Goal: Information Seeking & Learning: Understand process/instructions

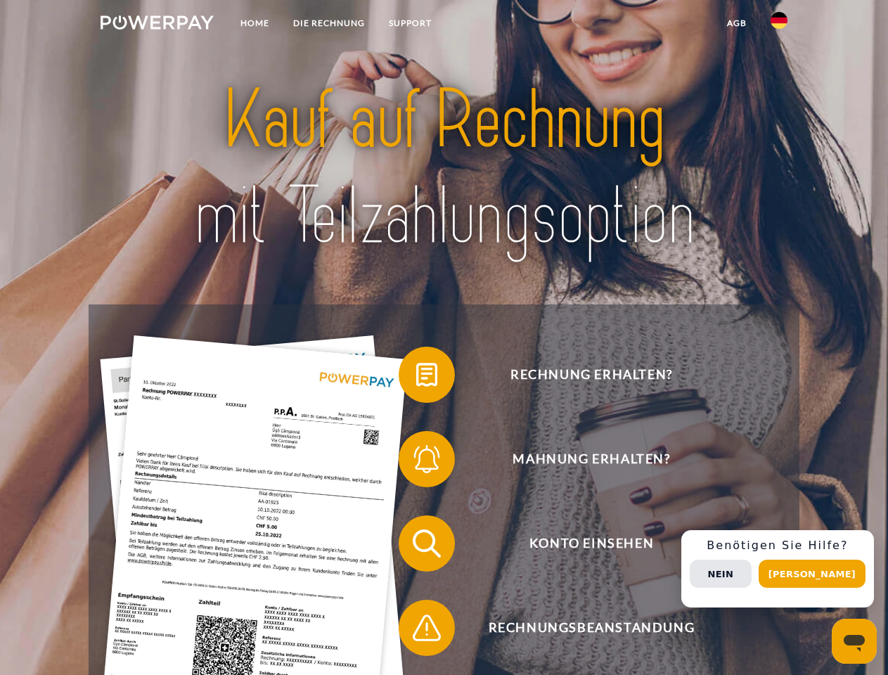
click at [157, 25] on img at bounding box center [157, 22] width 113 height 14
click at [779, 25] on img at bounding box center [779, 20] width 17 height 17
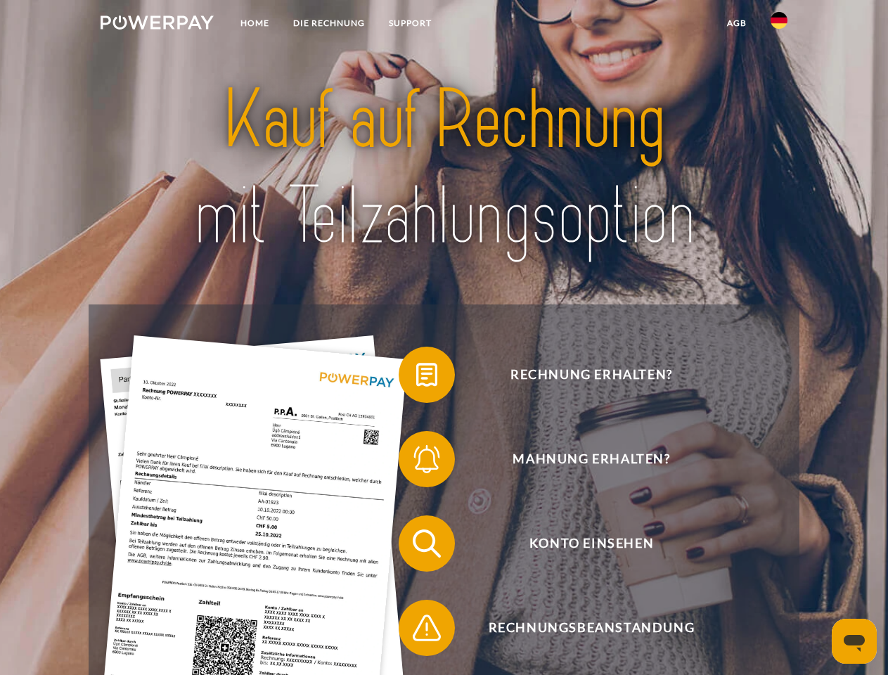
click at [737, 23] on link "agb" at bounding box center [737, 23] width 44 height 25
click at [416, 378] on span at bounding box center [406, 375] width 70 height 70
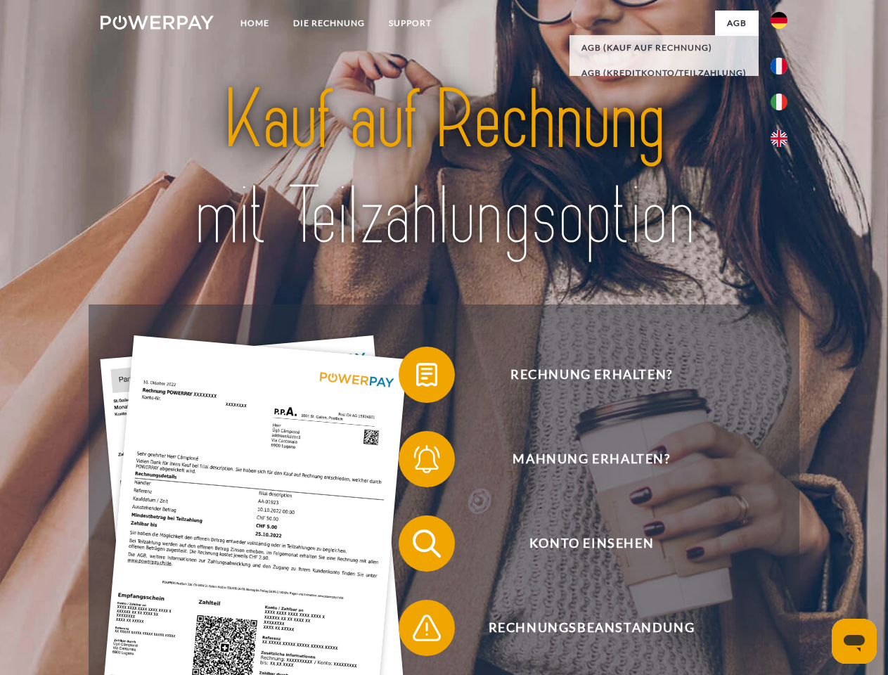
click at [416, 462] on span at bounding box center [406, 459] width 70 height 70
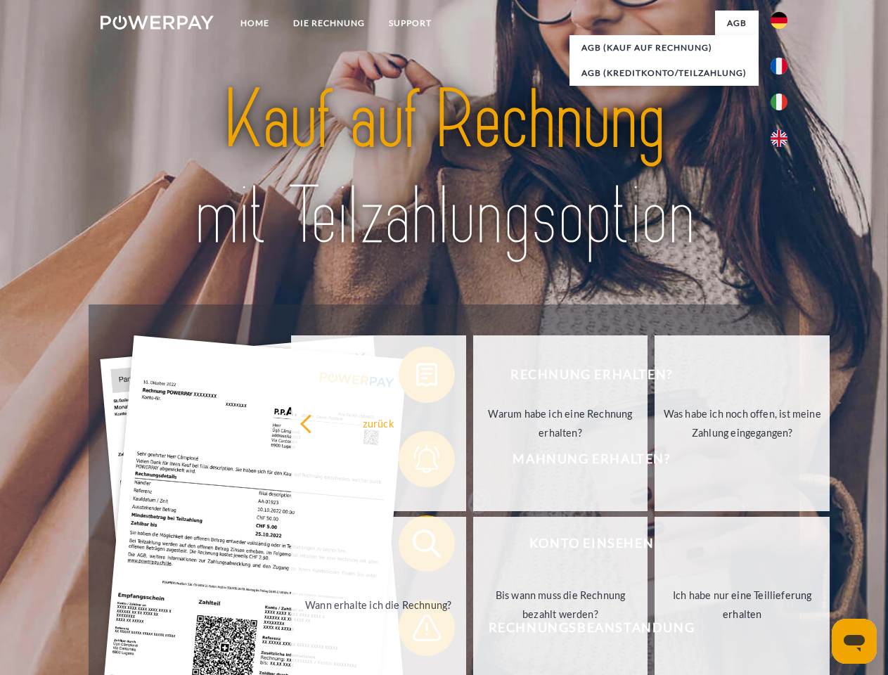
click at [473, 547] on link "Bis wann muss die Rechnung bezahlt werden?" at bounding box center [560, 605] width 175 height 176
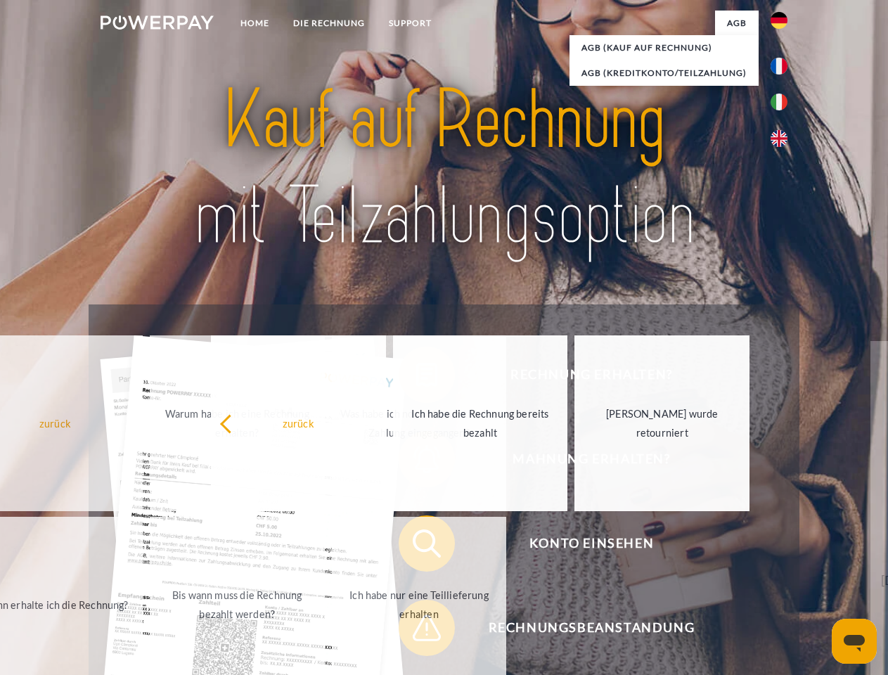
click at [416, 631] on span at bounding box center [406, 628] width 70 height 70
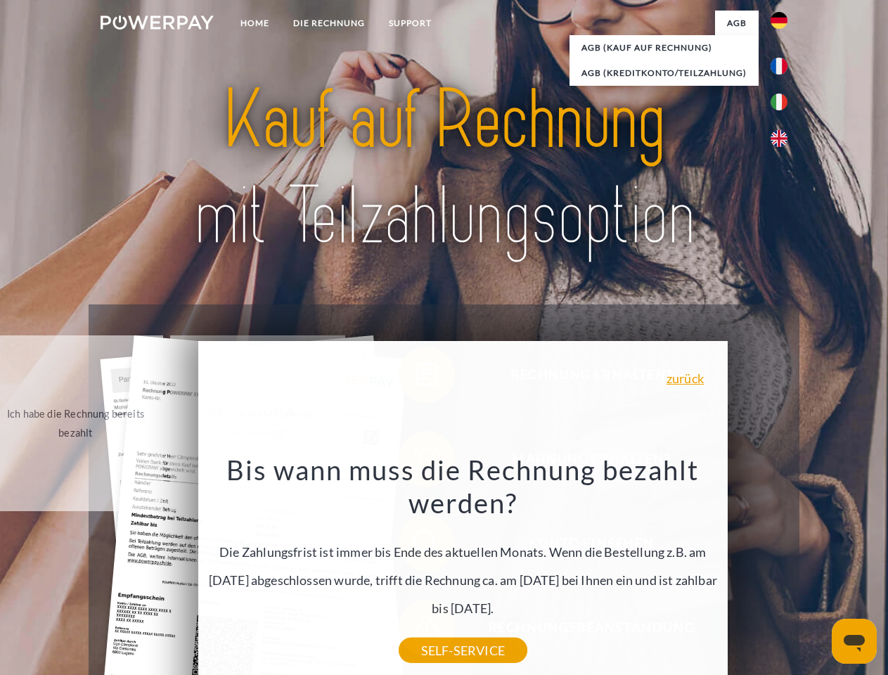
click at [783, 569] on div "Rechnung erhalten? Mahnung erhalten? Konto einsehen" at bounding box center [444, 586] width 710 height 563
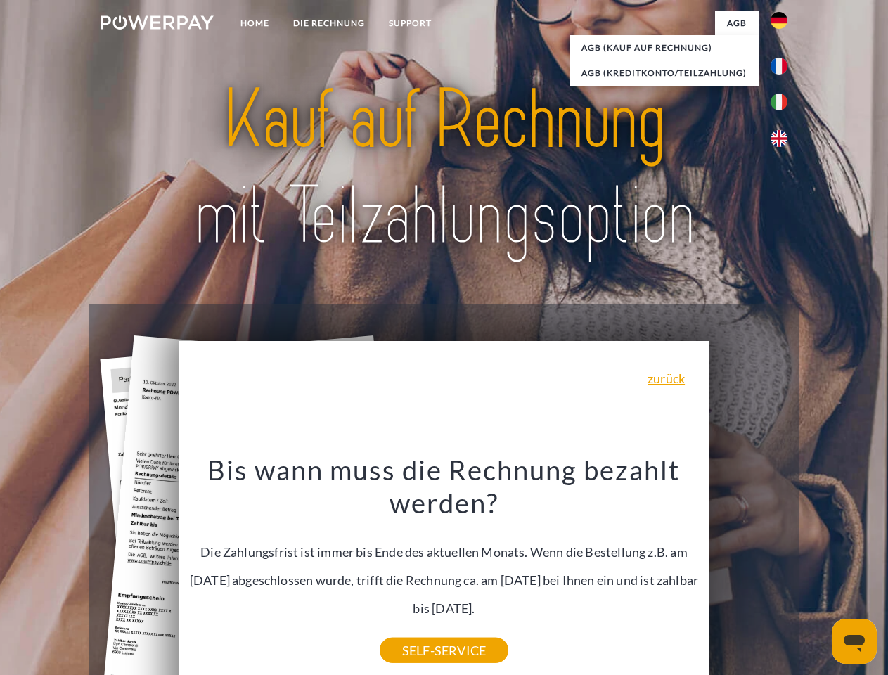
click at [748, 572] on span "Konto einsehen" at bounding box center [591, 544] width 345 height 56
click at [817, 574] on header "Home DIE RECHNUNG SUPPORT" at bounding box center [444, 485] width 888 height 971
